Goal: Transaction & Acquisition: Purchase product/service

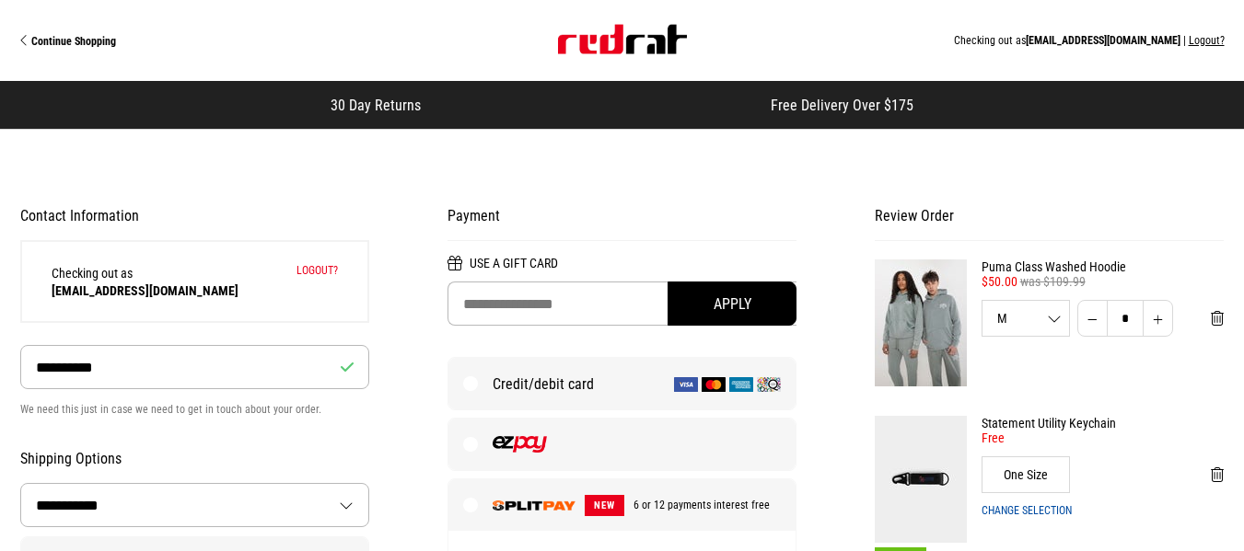
select select "**********"
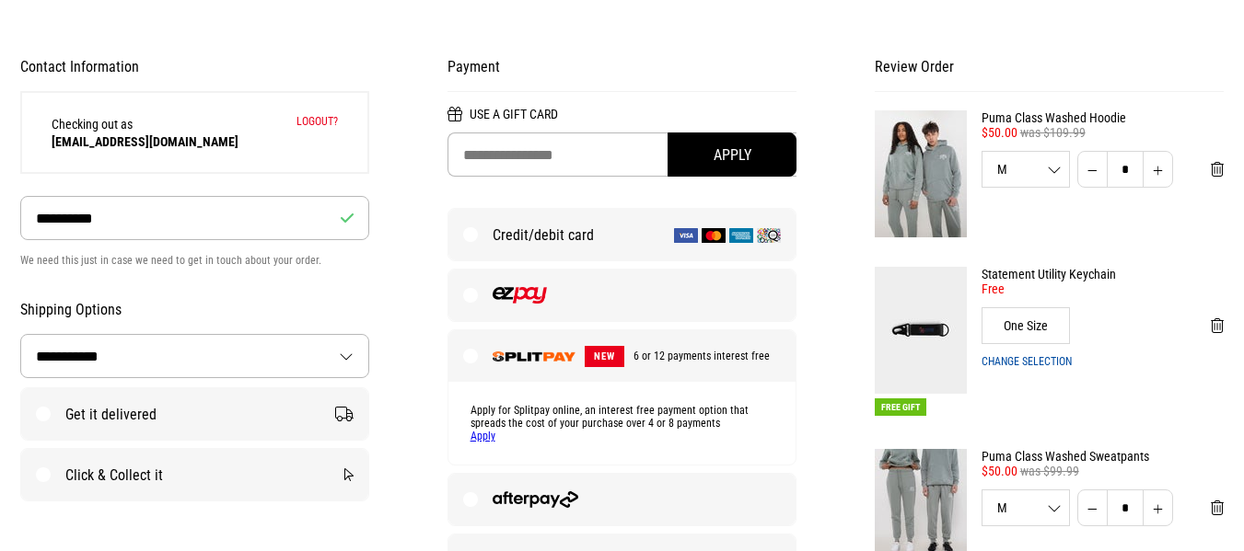
click at [1050, 165] on div "M S M L" at bounding box center [1025, 169] width 87 height 13
click at [1003, 318] on li "L" at bounding box center [1025, 321] width 87 height 52
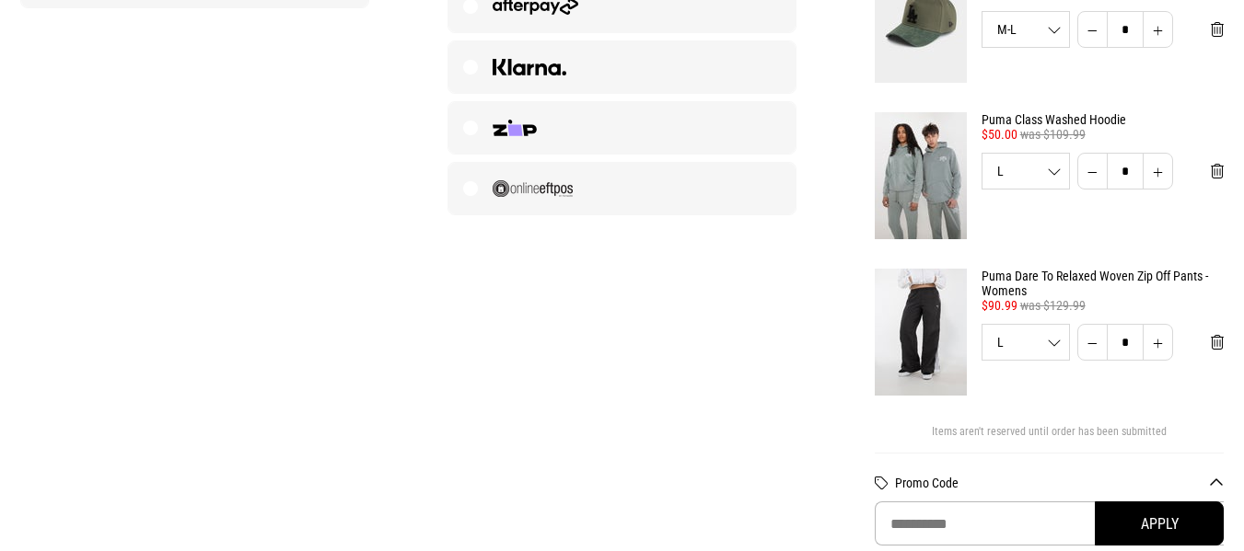
scroll to position [687, 0]
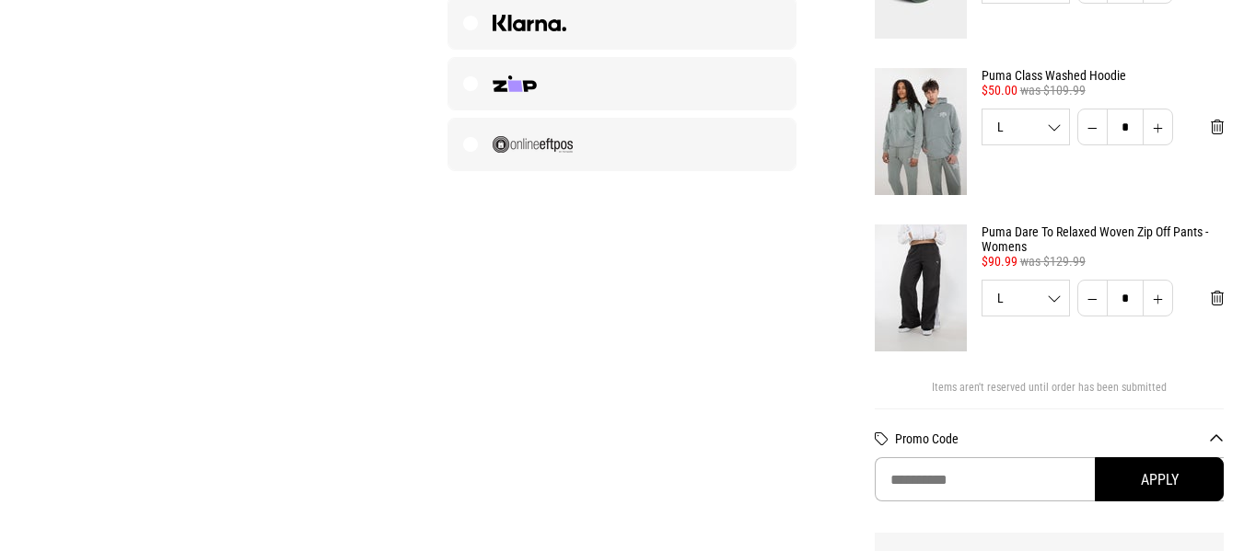
click at [1047, 129] on div "L S M L" at bounding box center [1025, 127] width 87 height 13
click at [1010, 220] on li "M" at bounding box center [1025, 227] width 87 height 52
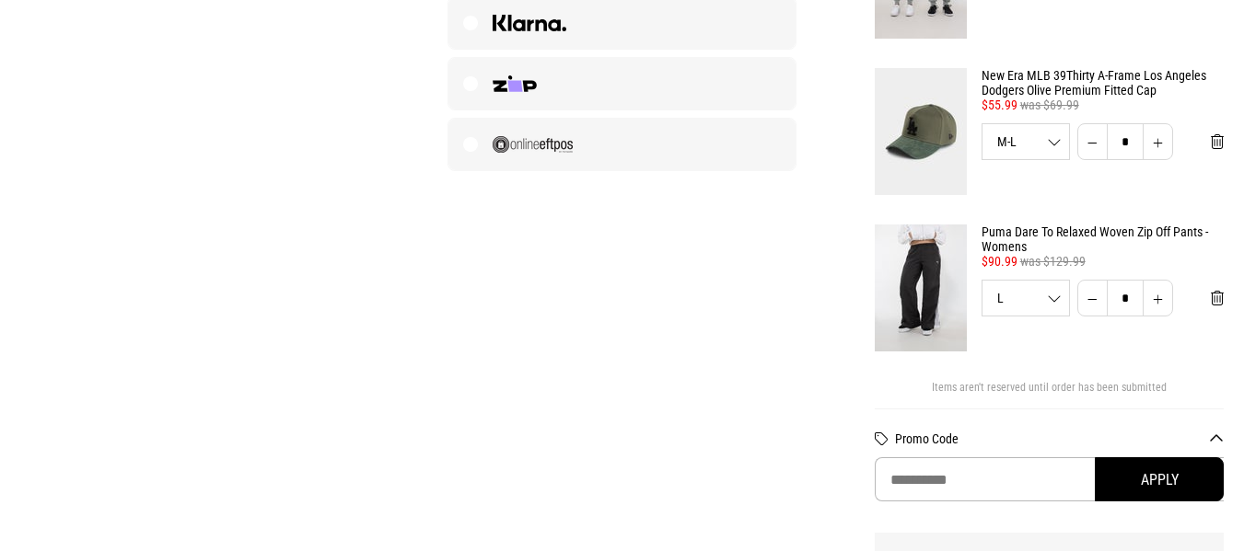
click at [1052, 304] on div "L S M L XL" at bounding box center [1025, 298] width 87 height 13
click at [1105, 351] on div "Puma Dare To Relaxed Woven Zip Off Pants - Womens Free Gift With Any Purchase O…" at bounding box center [1050, 288] width 350 height 127
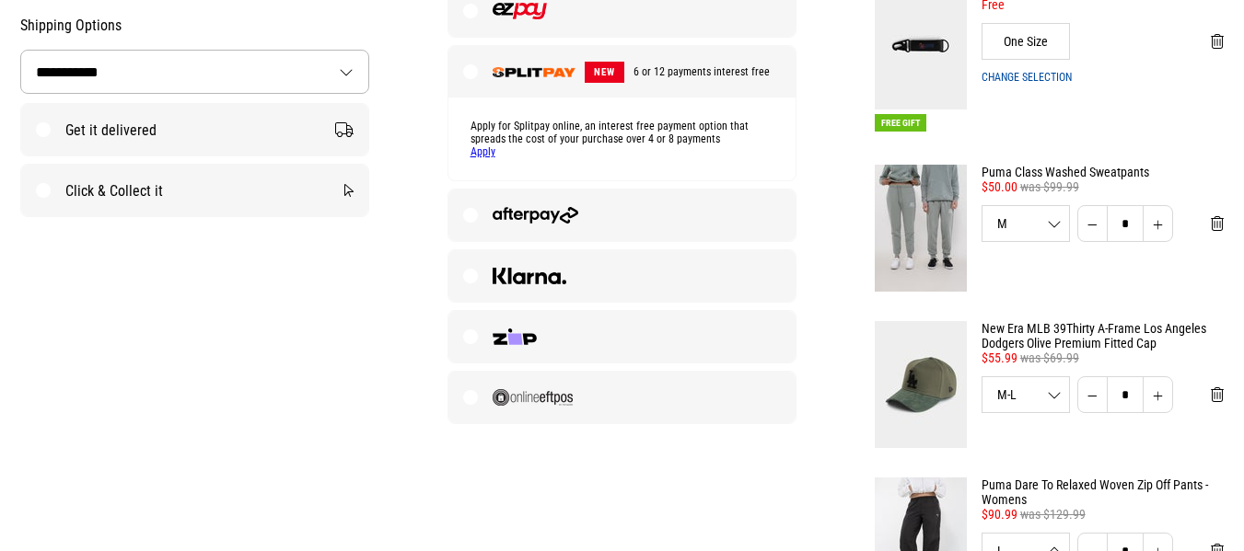
scroll to position [429, 0]
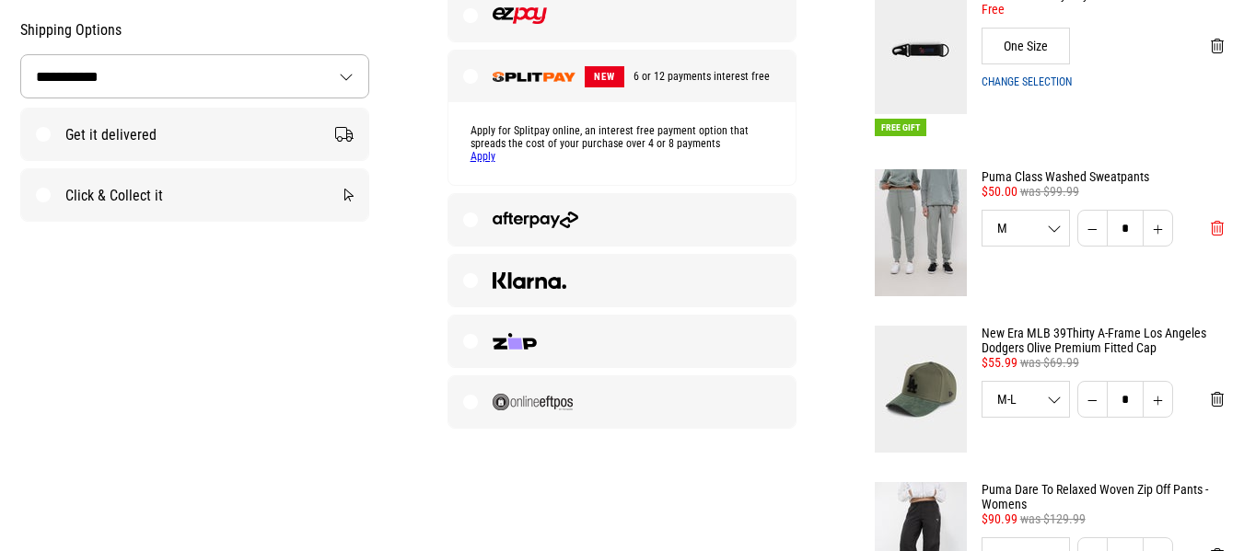
click at [1218, 214] on button "Remove from cart" at bounding box center [1217, 228] width 42 height 37
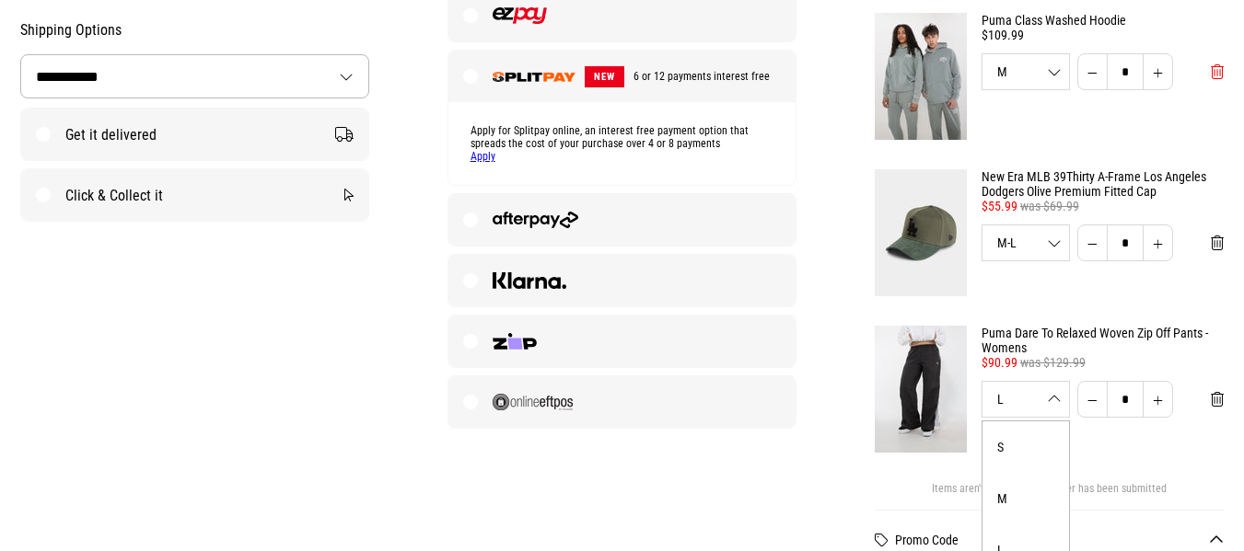
click at [1216, 69] on span "Remove from cart" at bounding box center [1217, 72] width 13 height 17
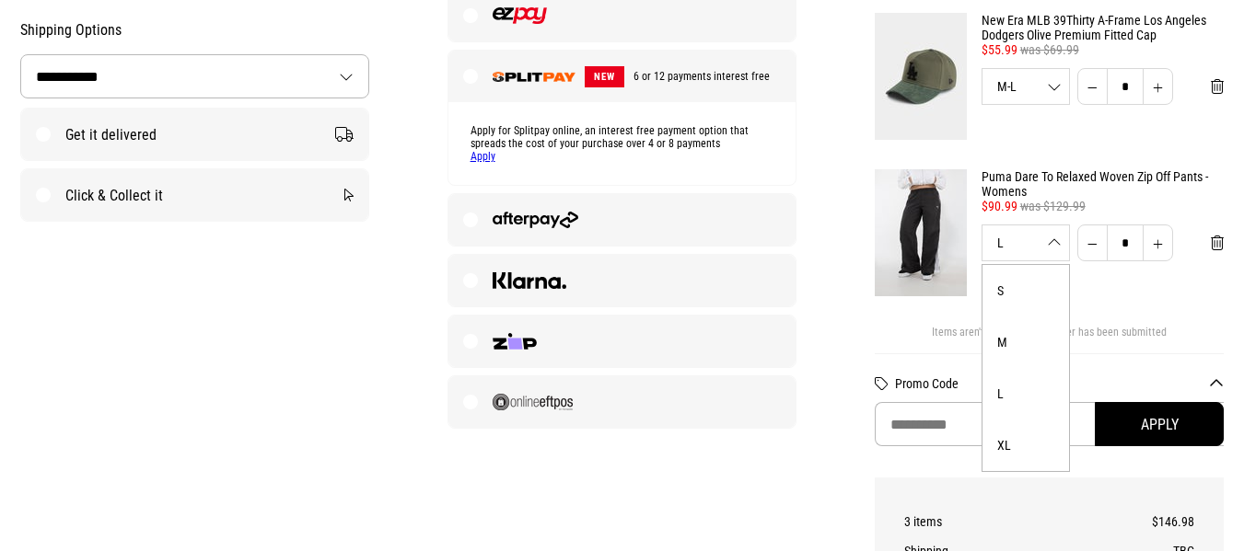
click at [814, 298] on div "Payment Use a Gift Card Apply Credit/debit card NEW 6 or 12 payments interest f…" at bounding box center [621, 96] width 427 height 666
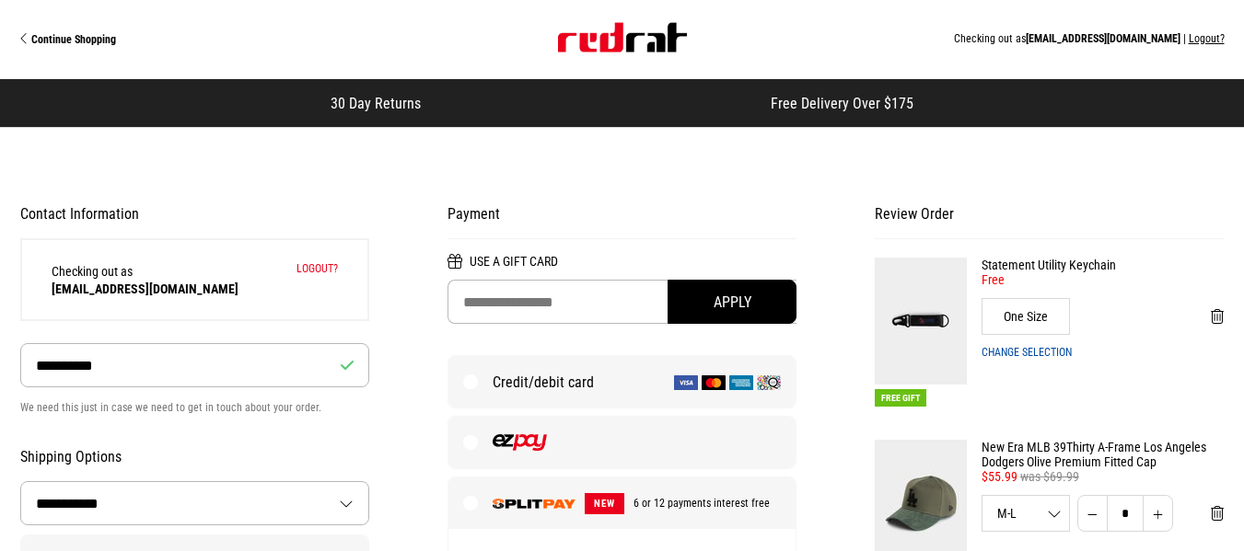
scroll to position [0, 0]
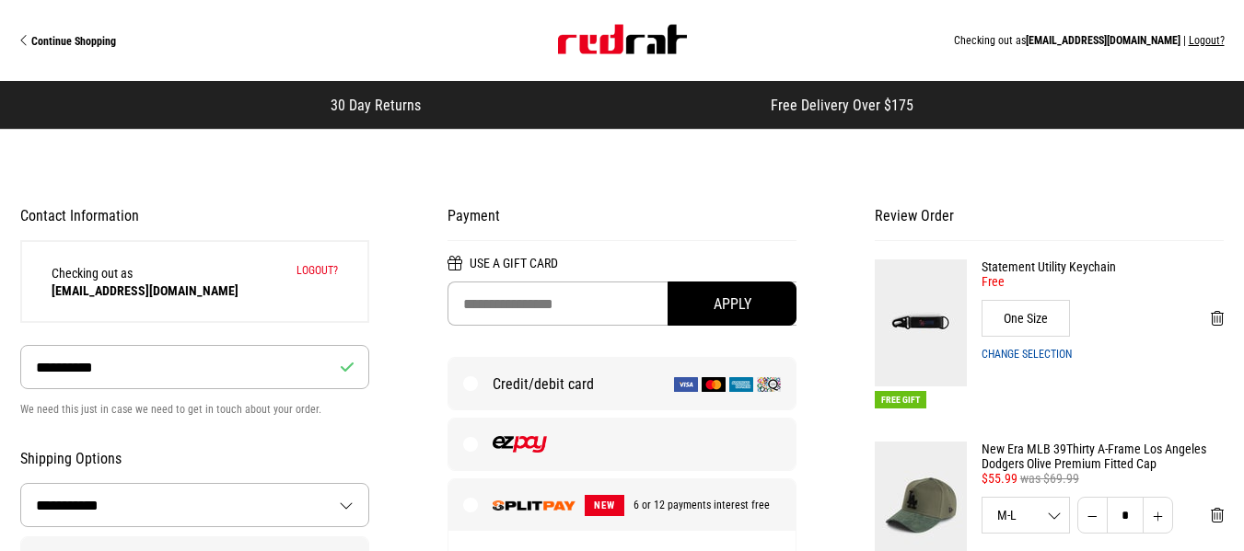
click at [41, 42] on span "Continue Shopping" at bounding box center [73, 41] width 85 height 13
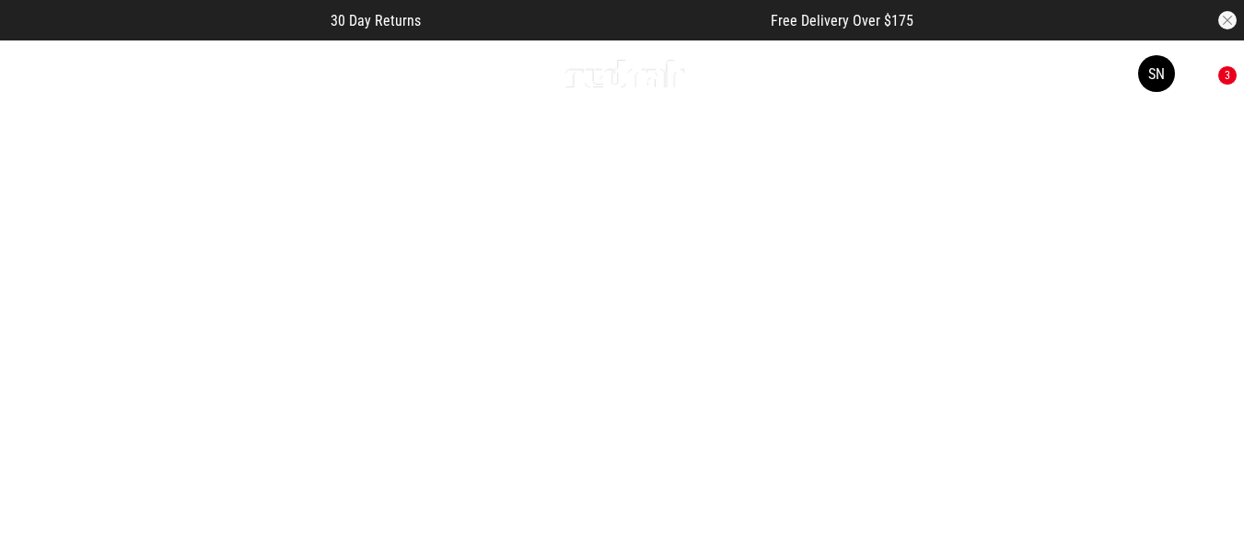
scroll to position [74, 0]
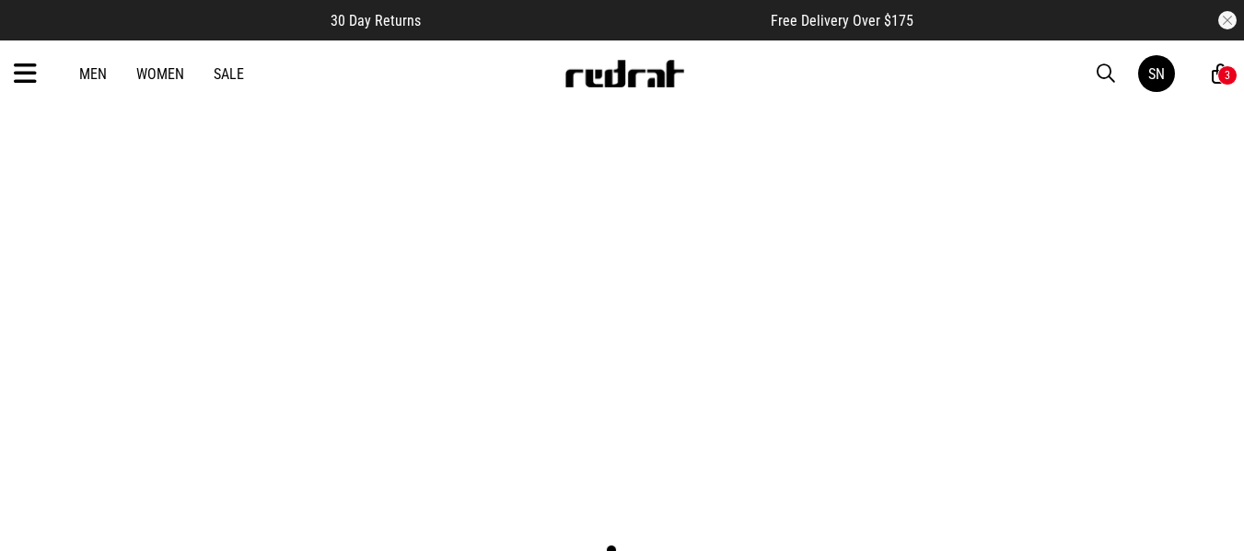
click at [22, 66] on icon at bounding box center [25, 74] width 23 height 30
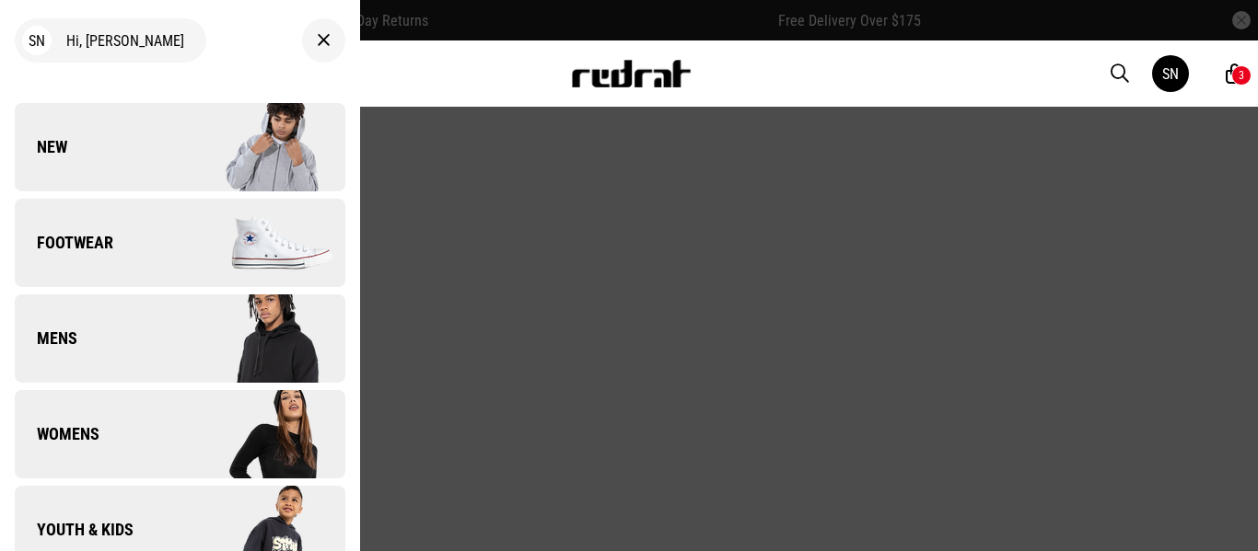
click at [66, 428] on span "Womens" at bounding box center [57, 434] width 85 height 22
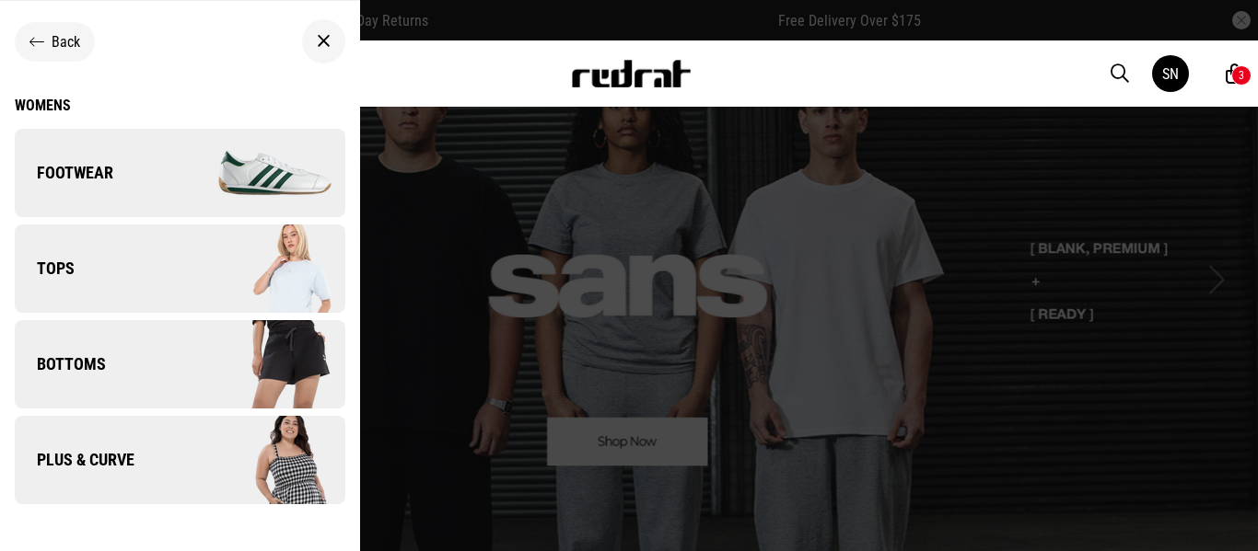
click at [61, 170] on span "Footwear" at bounding box center [64, 173] width 99 height 22
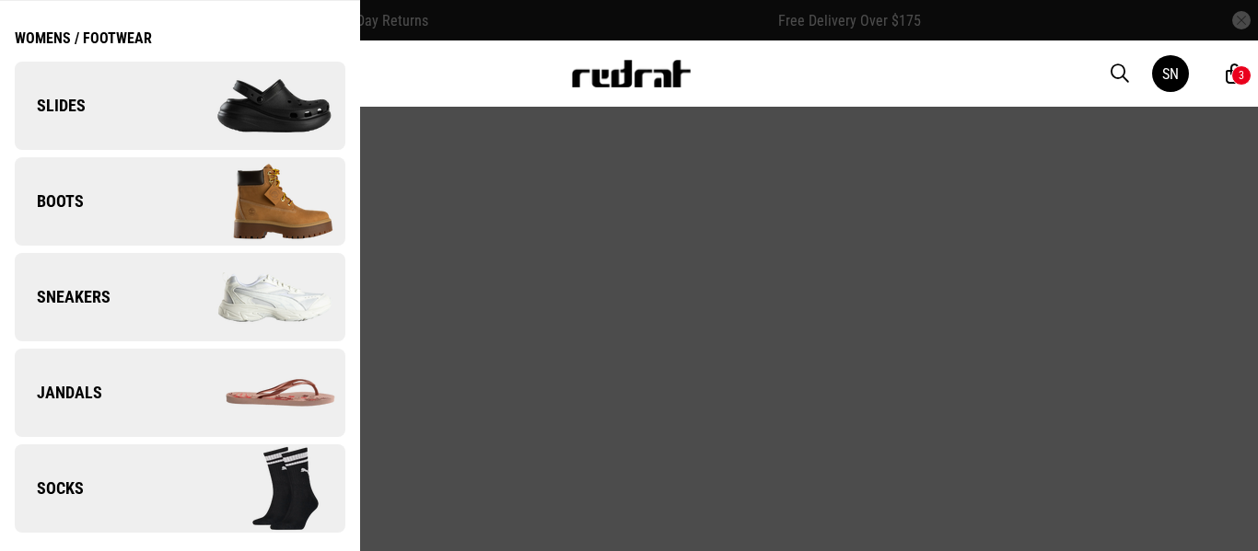
scroll to position [70, 0]
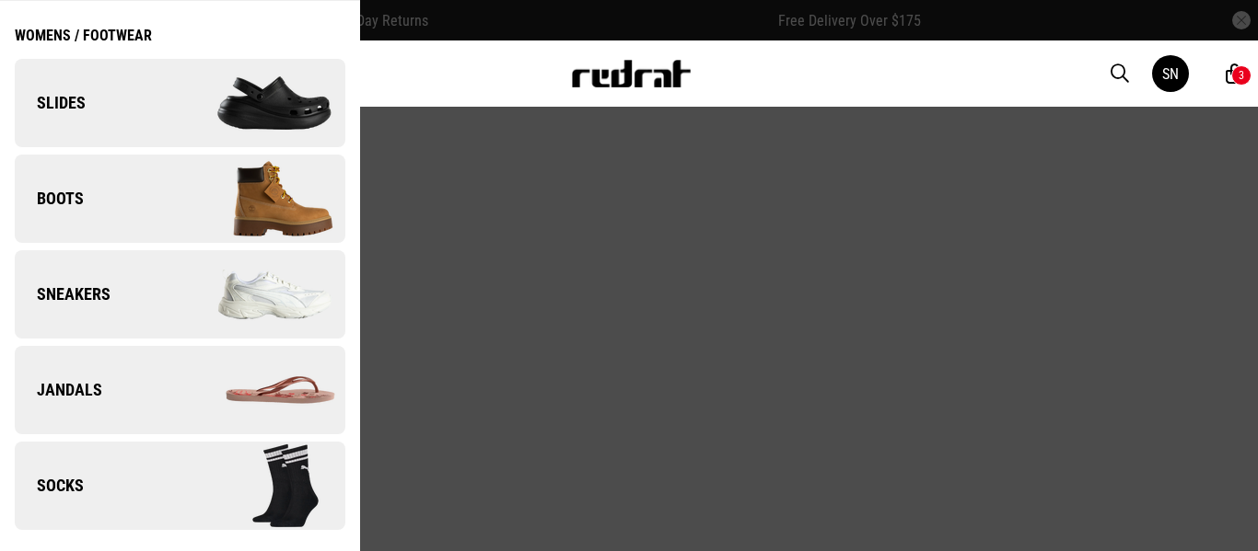
click at [76, 290] on span "Sneakers" at bounding box center [63, 295] width 96 height 22
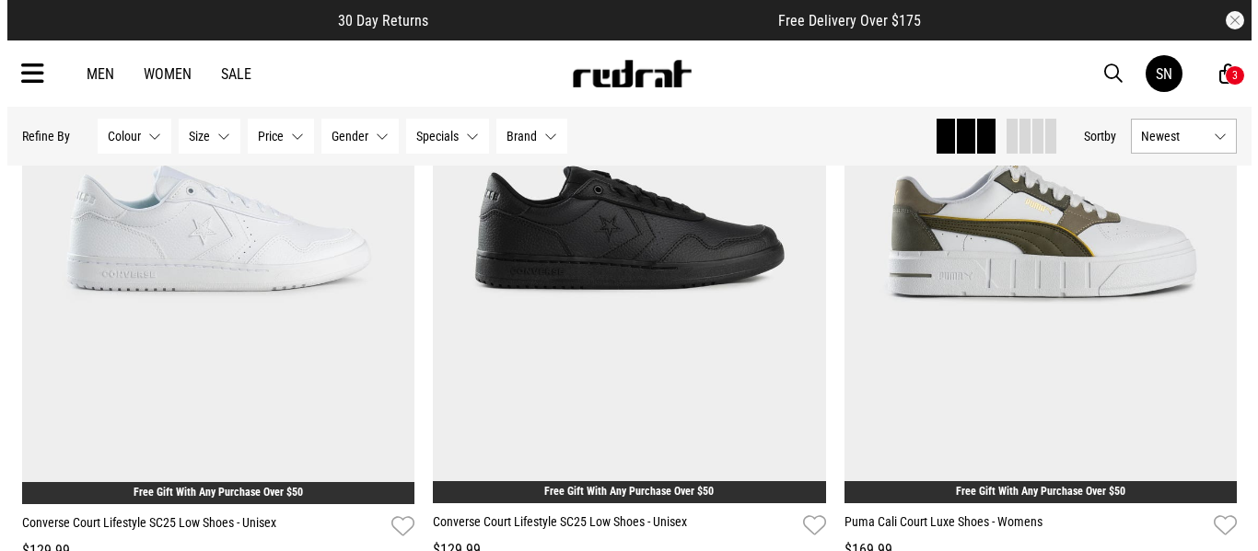
scroll to position [368, 0]
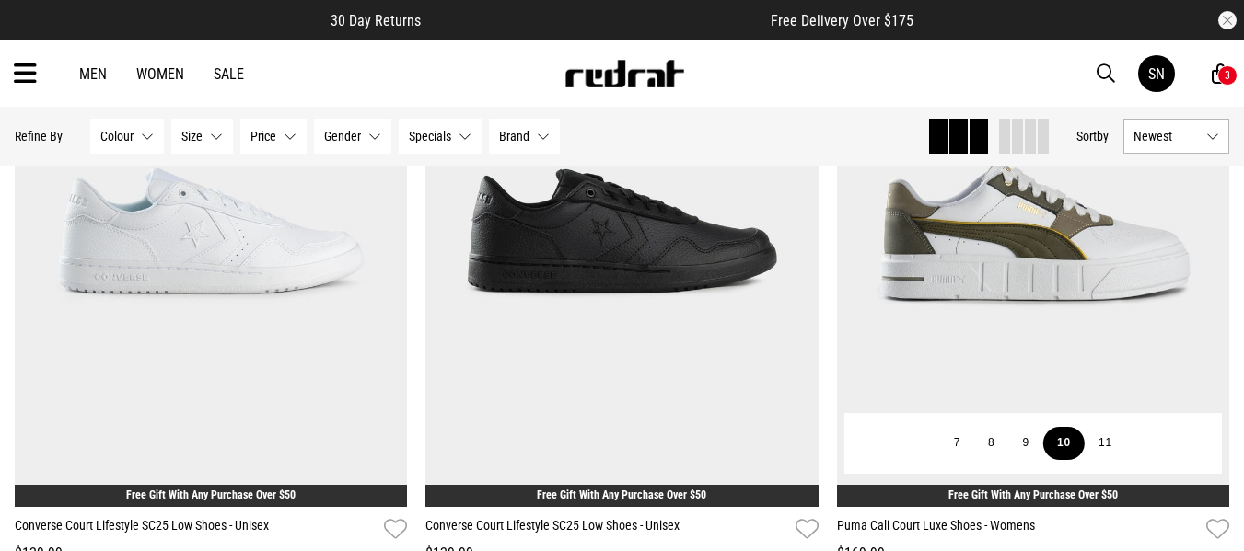
click at [1064, 443] on button "10" at bounding box center [1063, 443] width 41 height 33
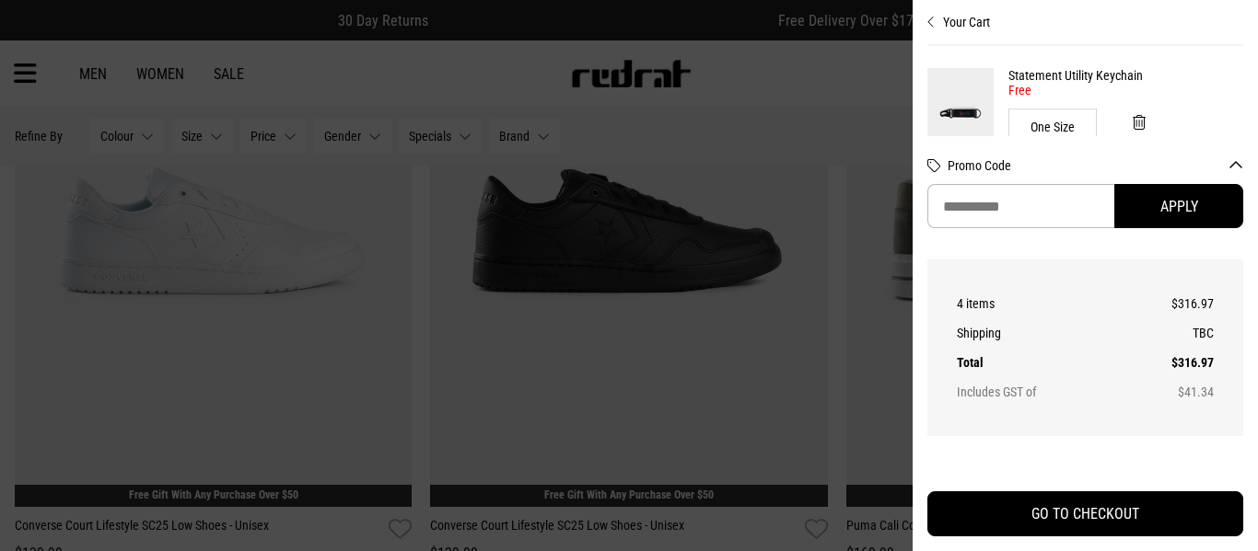
click at [840, 374] on div at bounding box center [629, 275] width 1258 height 551
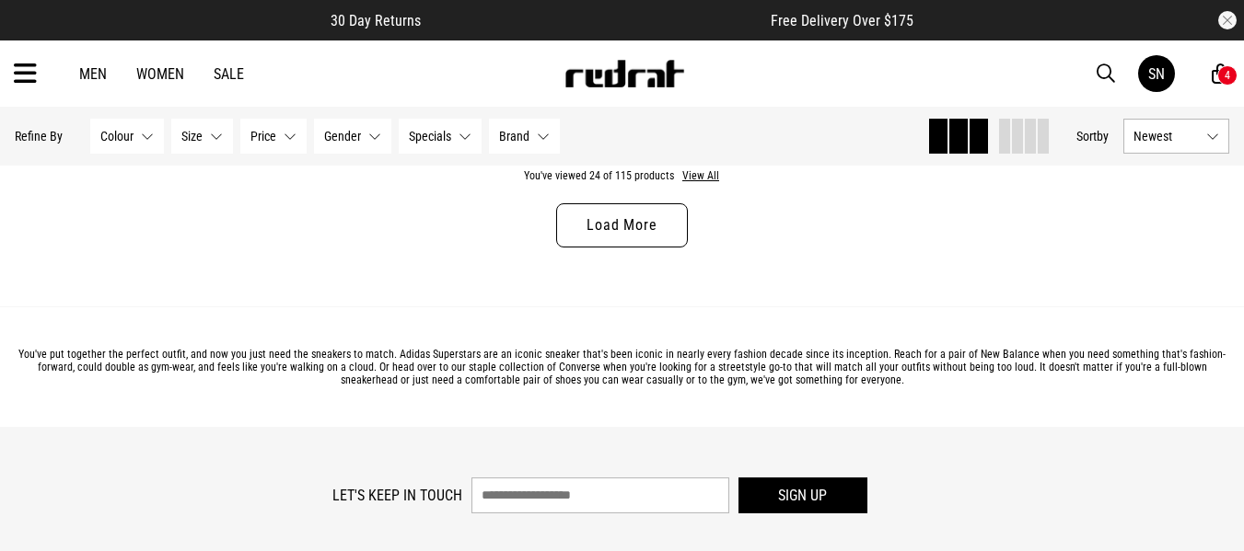
scroll to position [5708, 0]
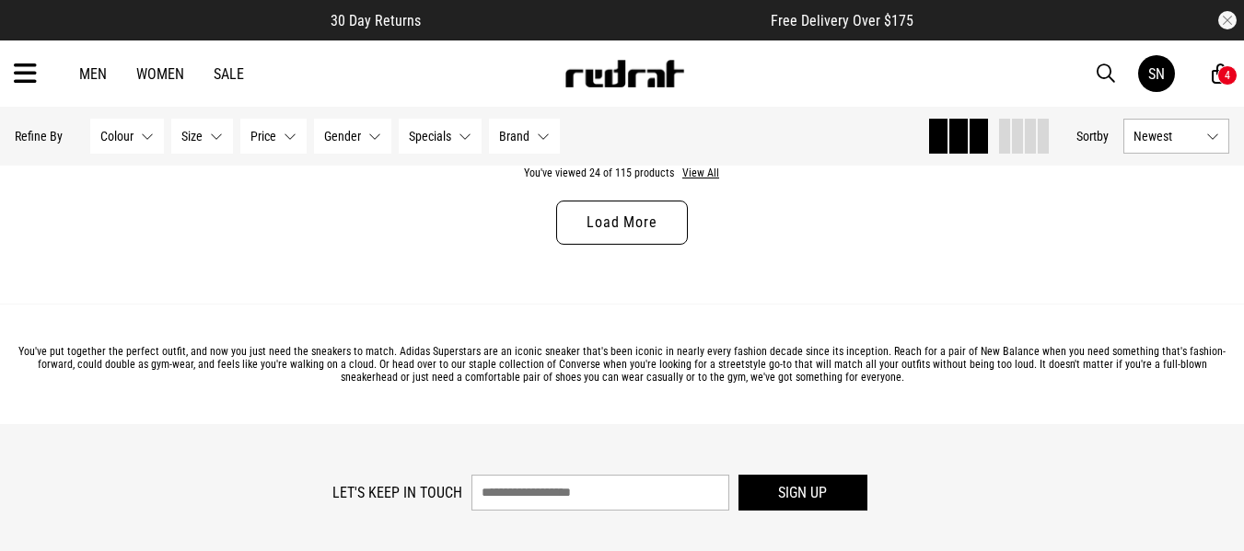
click at [645, 228] on link "Load More" at bounding box center [621, 223] width 131 height 44
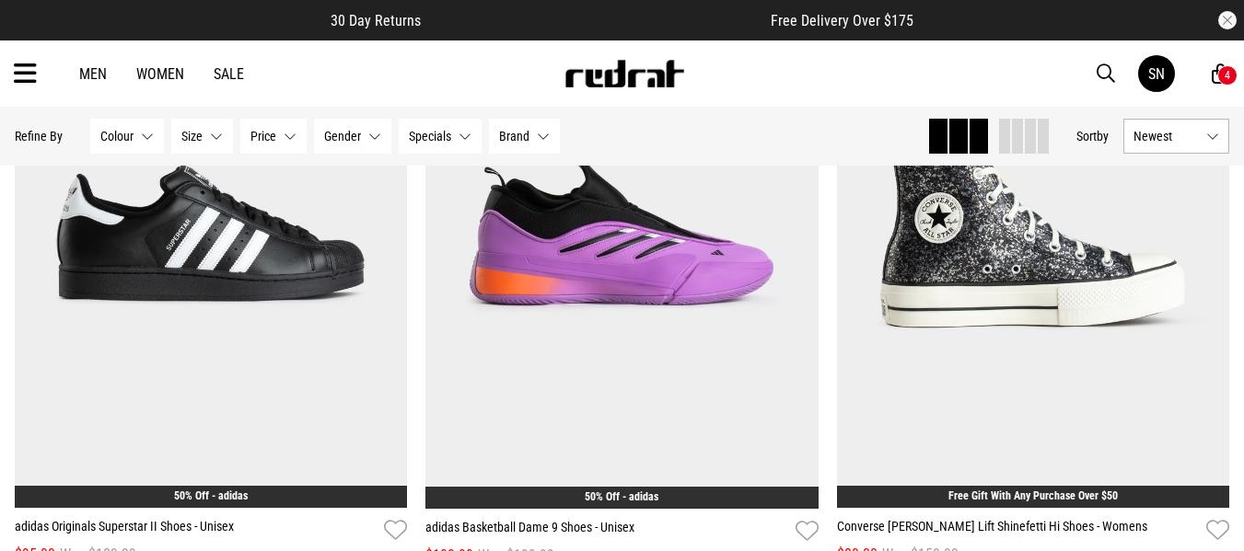
scroll to position [10715, 0]
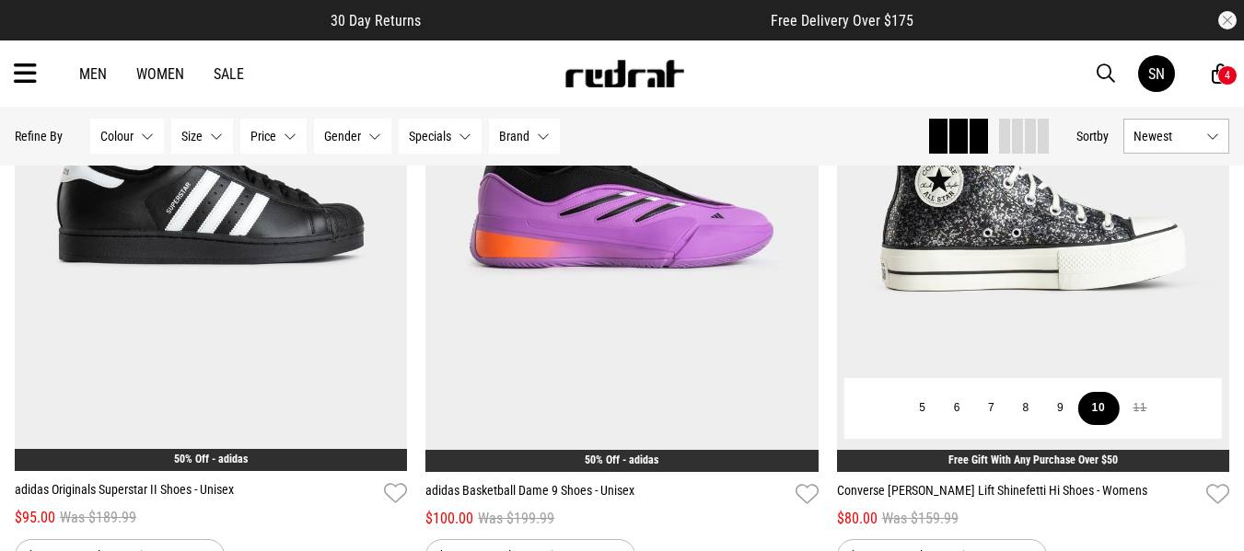
click at [1104, 418] on button "10" at bounding box center [1098, 408] width 41 height 33
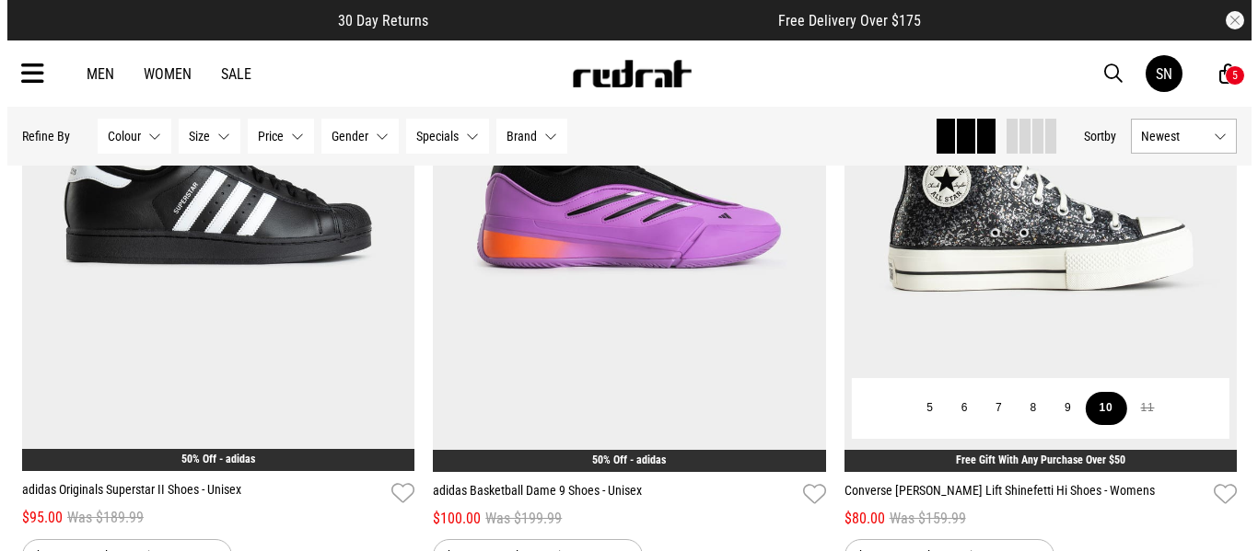
scroll to position [10794, 0]
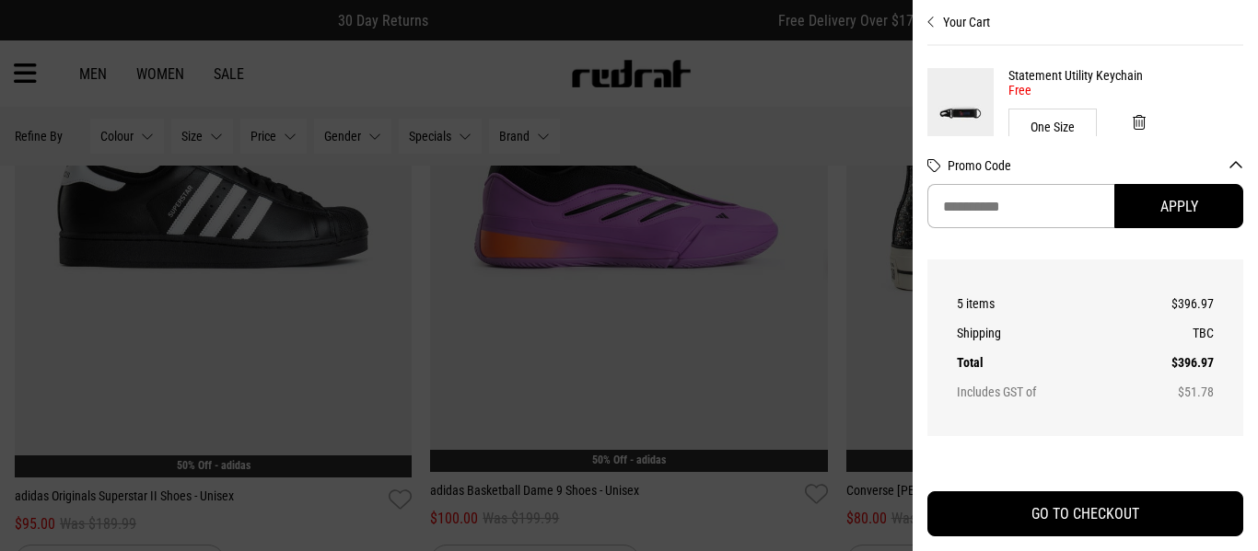
click at [838, 388] on div at bounding box center [629, 275] width 1258 height 551
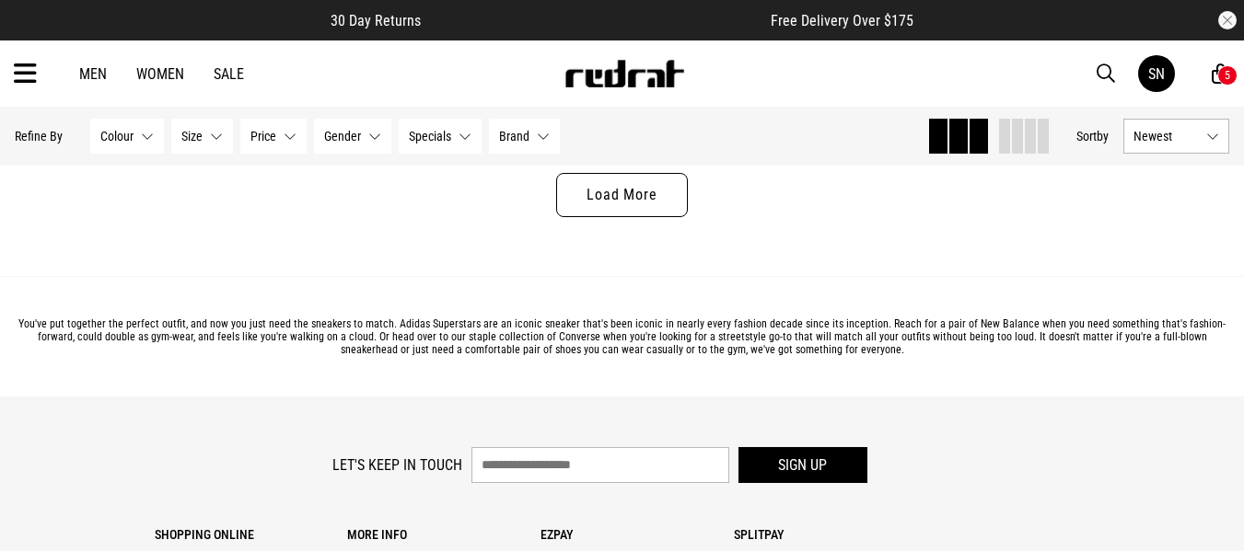
scroll to position [11231, 0]
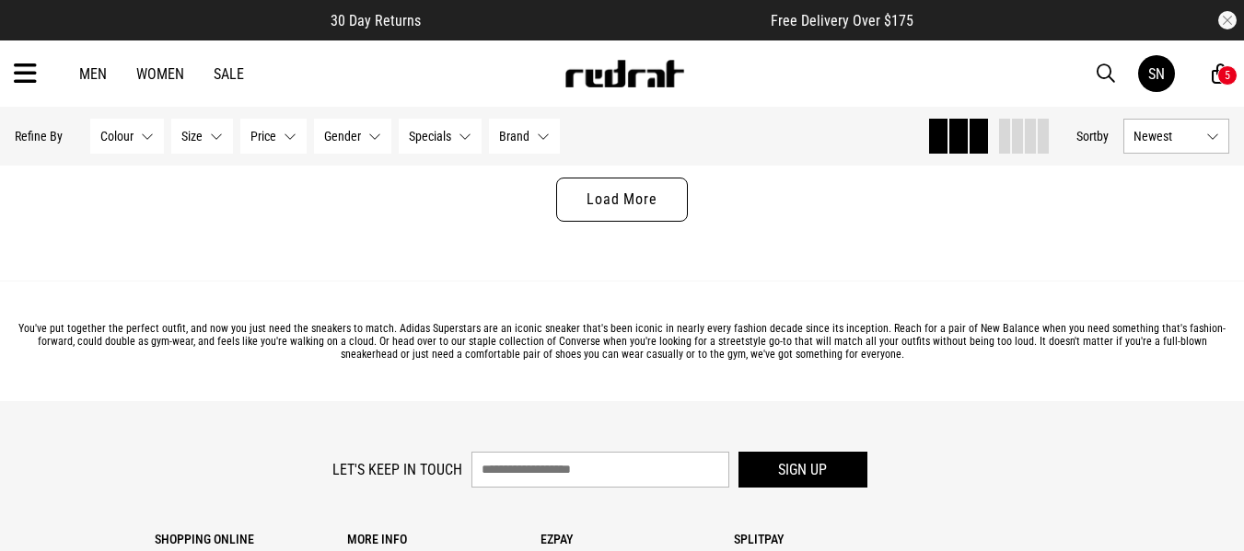
click at [632, 222] on link "Load More" at bounding box center [621, 200] width 131 height 44
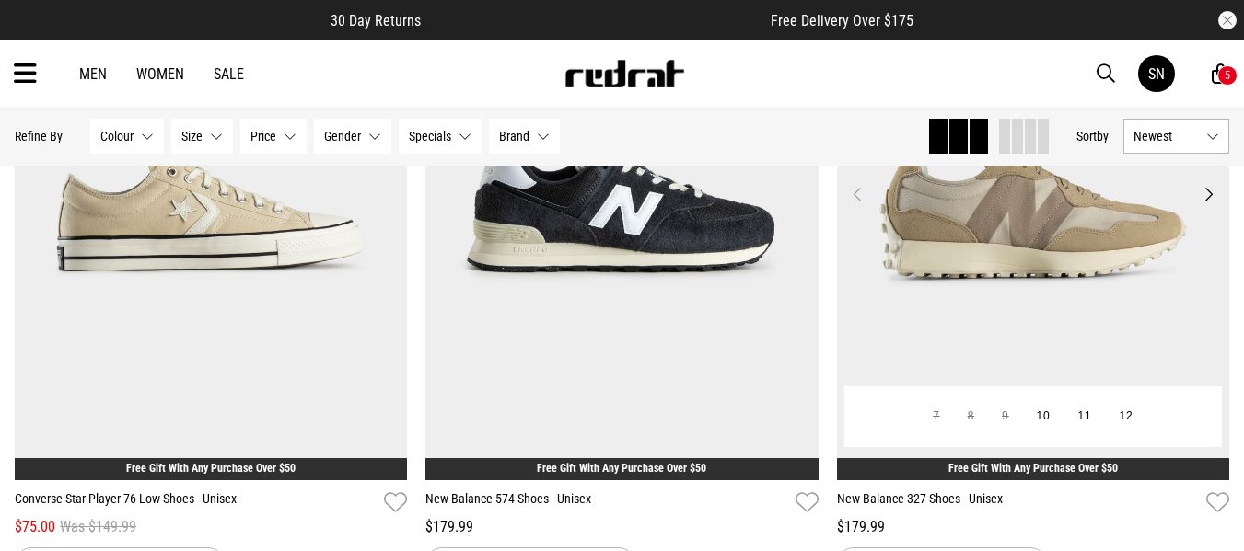
scroll to position [12078, 0]
